Goal: Transaction & Acquisition: Book appointment/travel/reservation

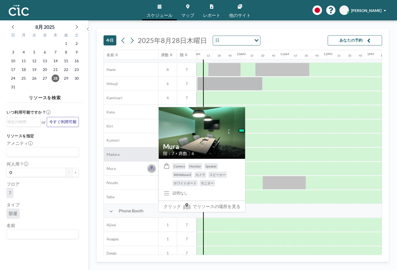
scroll to position [14, 391]
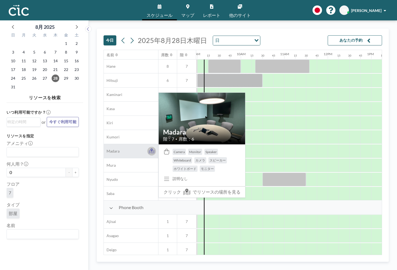
click at [154, 151] on icon at bounding box center [152, 152] width 6 height 4
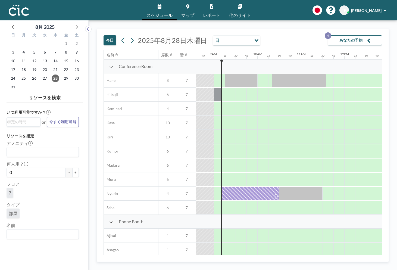
scroll to position [0, 381]
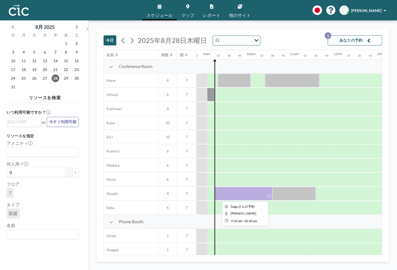
drag, startPoint x: 250, startPoint y: 191, endPoint x: 244, endPoint y: 196, distance: 6.9
click at [244, 196] on div at bounding box center [244, 194] width 58 height 14
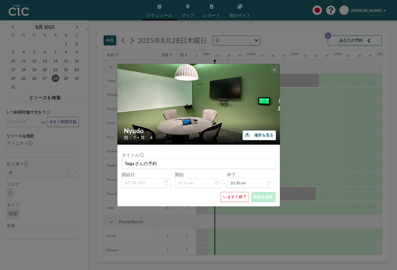
scroll to position [0, 0]
click at [237, 197] on button "いますぐ終了" at bounding box center [235, 197] width 28 height 10
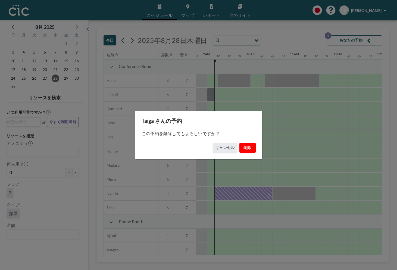
click at [245, 146] on button "削除" at bounding box center [248, 148] width 16 height 10
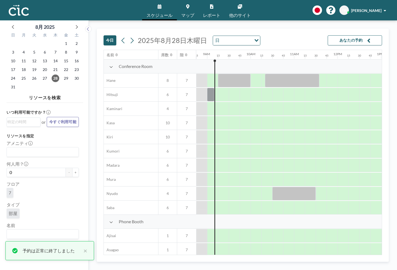
click at [171, 167] on span "6" at bounding box center [168, 165] width 18 height 5
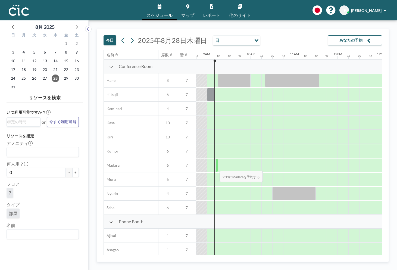
click at [216, 168] on div at bounding box center [217, 166] width 2 height 14
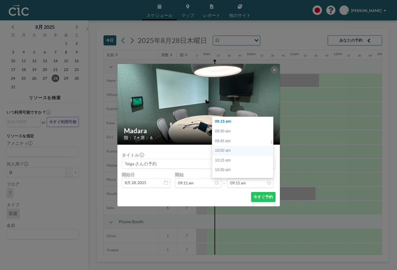
scroll to position [369, 0]
click at [235, 160] on div "10:30 am" at bounding box center [242, 159] width 61 height 10
type input "10:30 am"
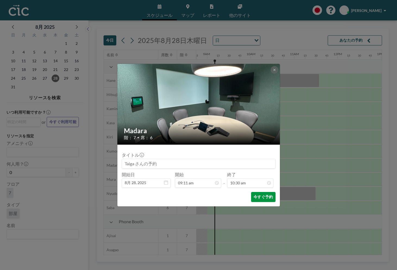
click at [259, 193] on button "今すぐ予約" at bounding box center [263, 197] width 24 height 10
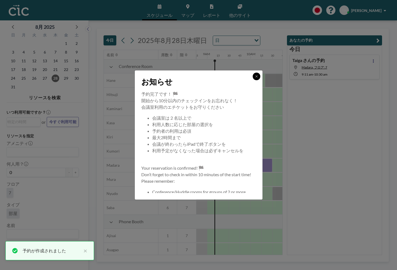
click at [257, 76] on icon at bounding box center [256, 76] width 3 height 3
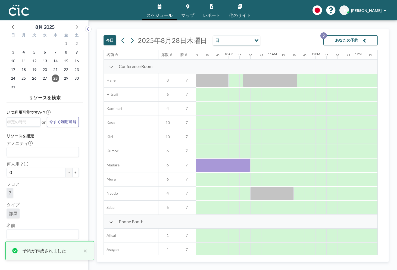
scroll to position [0, 404]
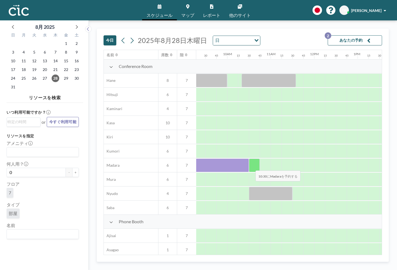
click at [251, 167] on div at bounding box center [254, 166] width 11 height 14
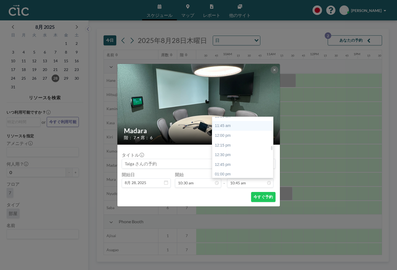
scroll to position [452, 0]
click at [244, 154] on div "12:30 pm" at bounding box center [242, 154] width 61 height 10
type input "12:30 pm"
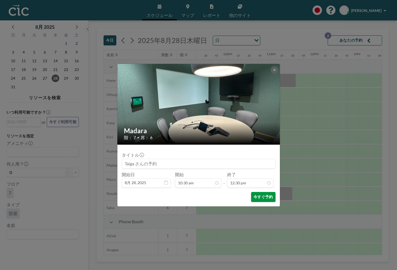
scroll to position [484, 0]
click at [267, 196] on button "今すぐ予約" at bounding box center [263, 197] width 24 height 10
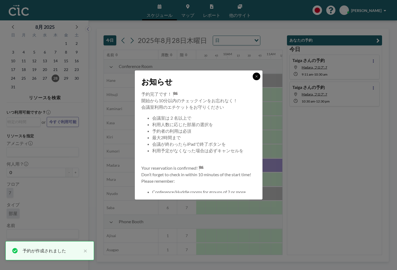
click at [256, 76] on icon at bounding box center [257, 76] width 2 height 2
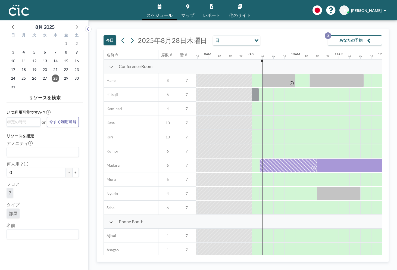
scroll to position [0, 381]
